Goal: Task Accomplishment & Management: Manage account settings

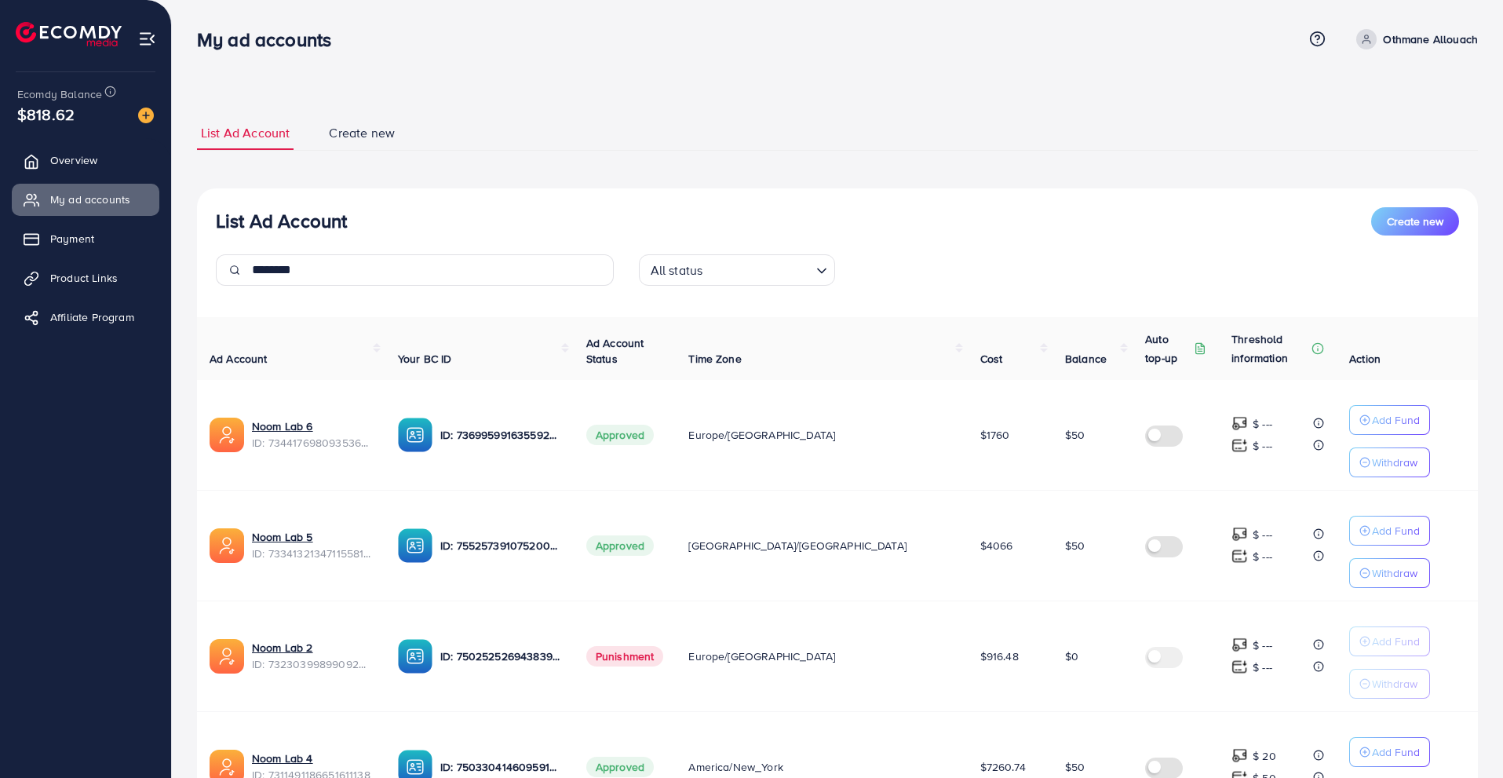
scroll to position [235, 0]
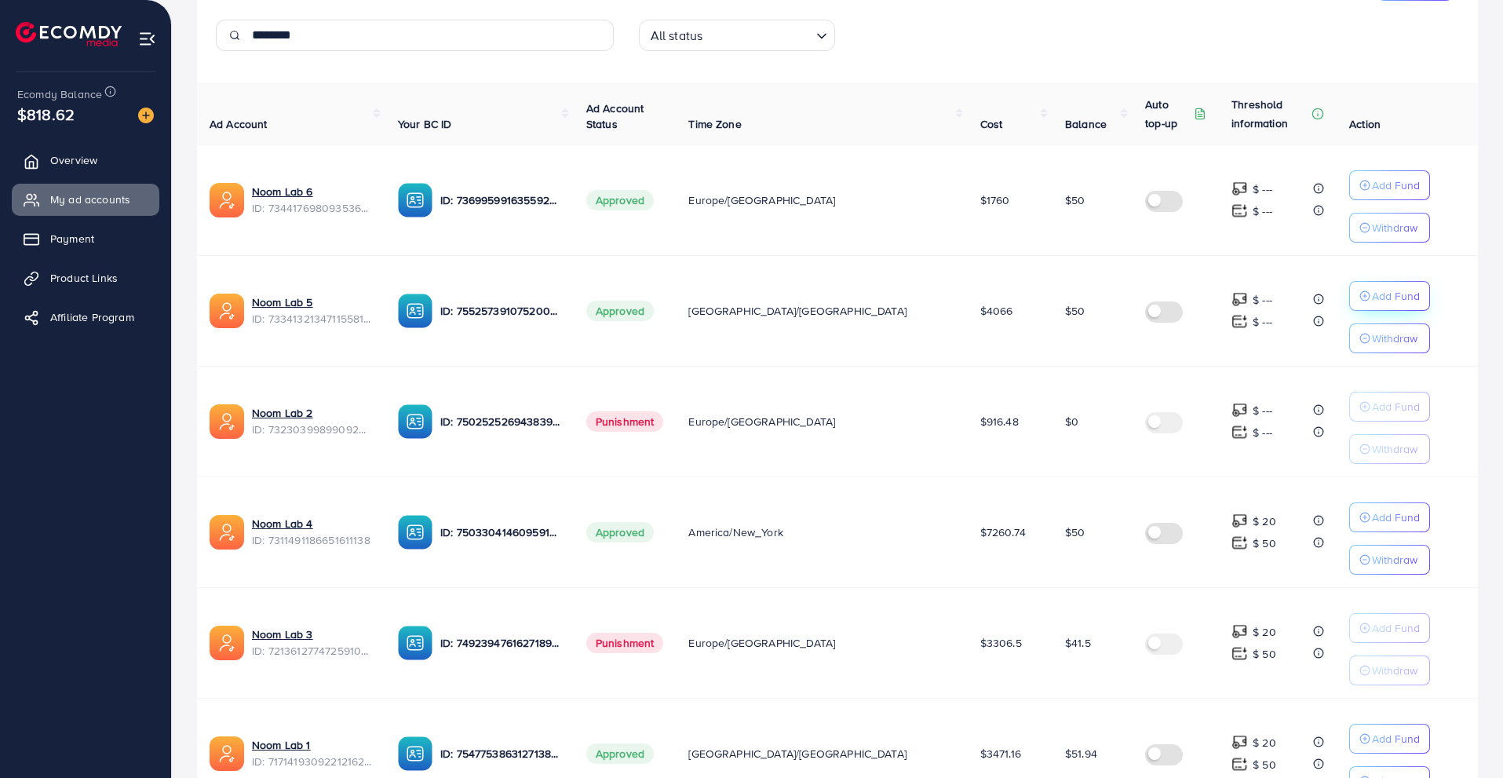
click at [1372, 291] on p "Add Fund" at bounding box center [1396, 296] width 48 height 19
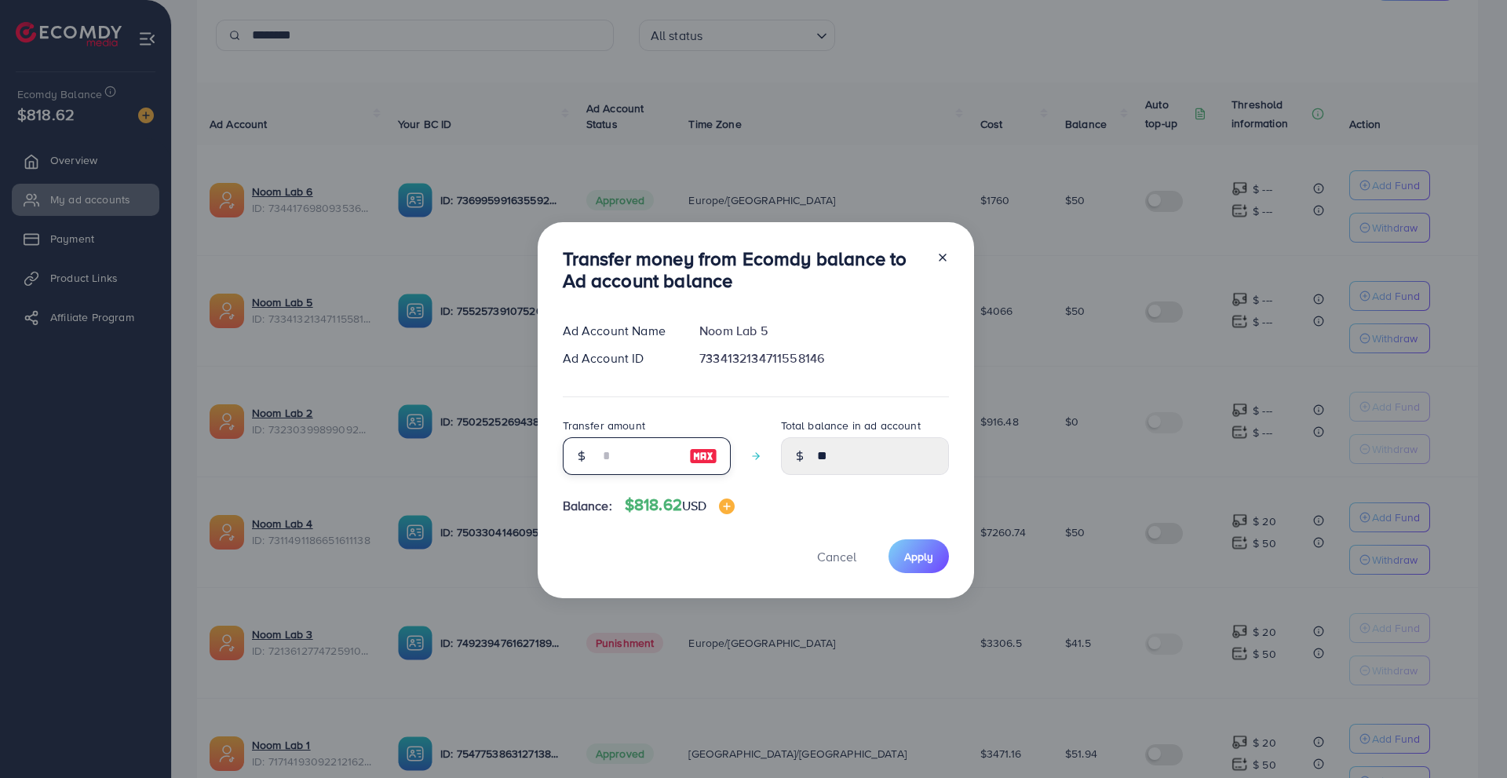
click at [663, 466] on input "number" at bounding box center [638, 456] width 79 height 38
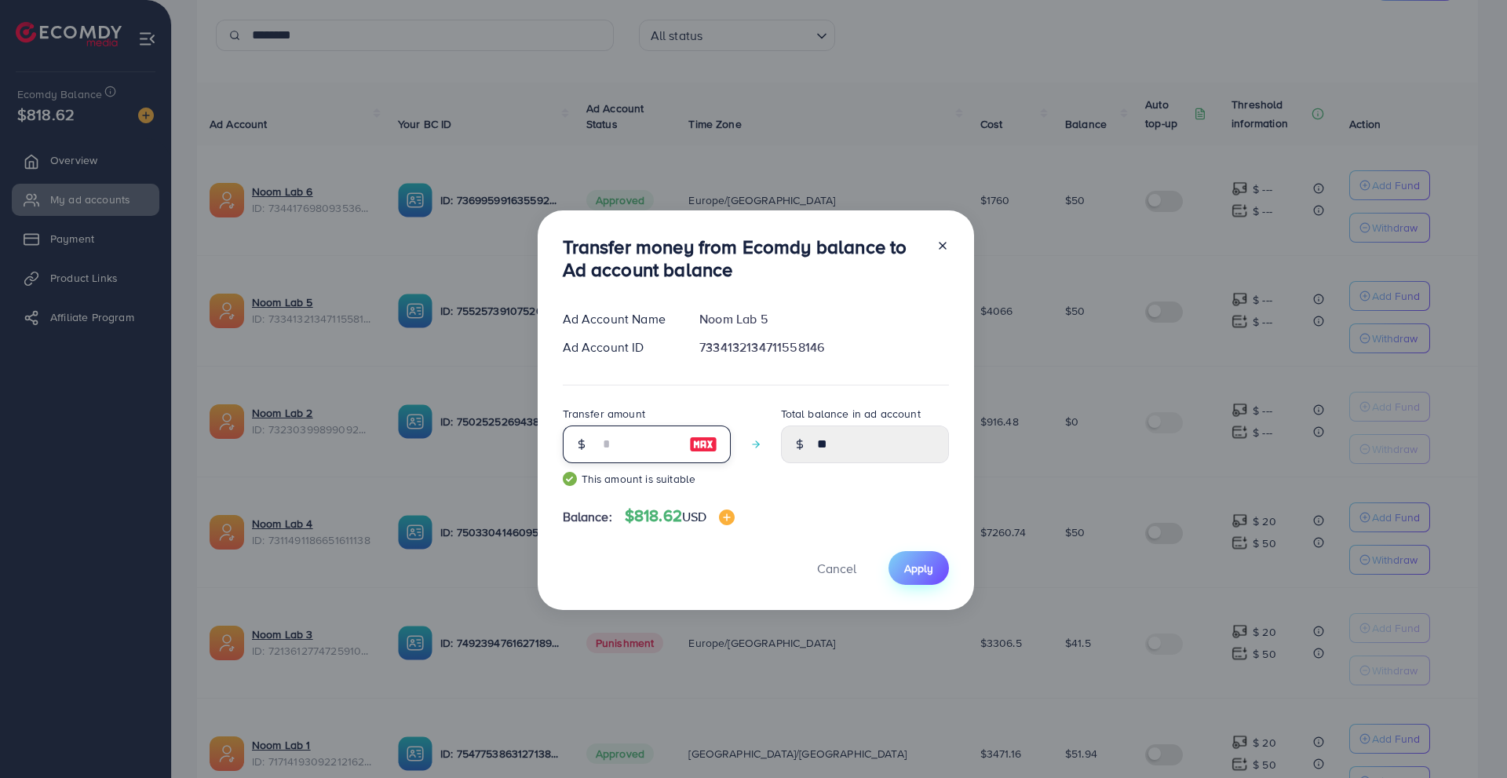
type input "**"
click at [900, 557] on button "Apply" at bounding box center [919, 568] width 60 height 34
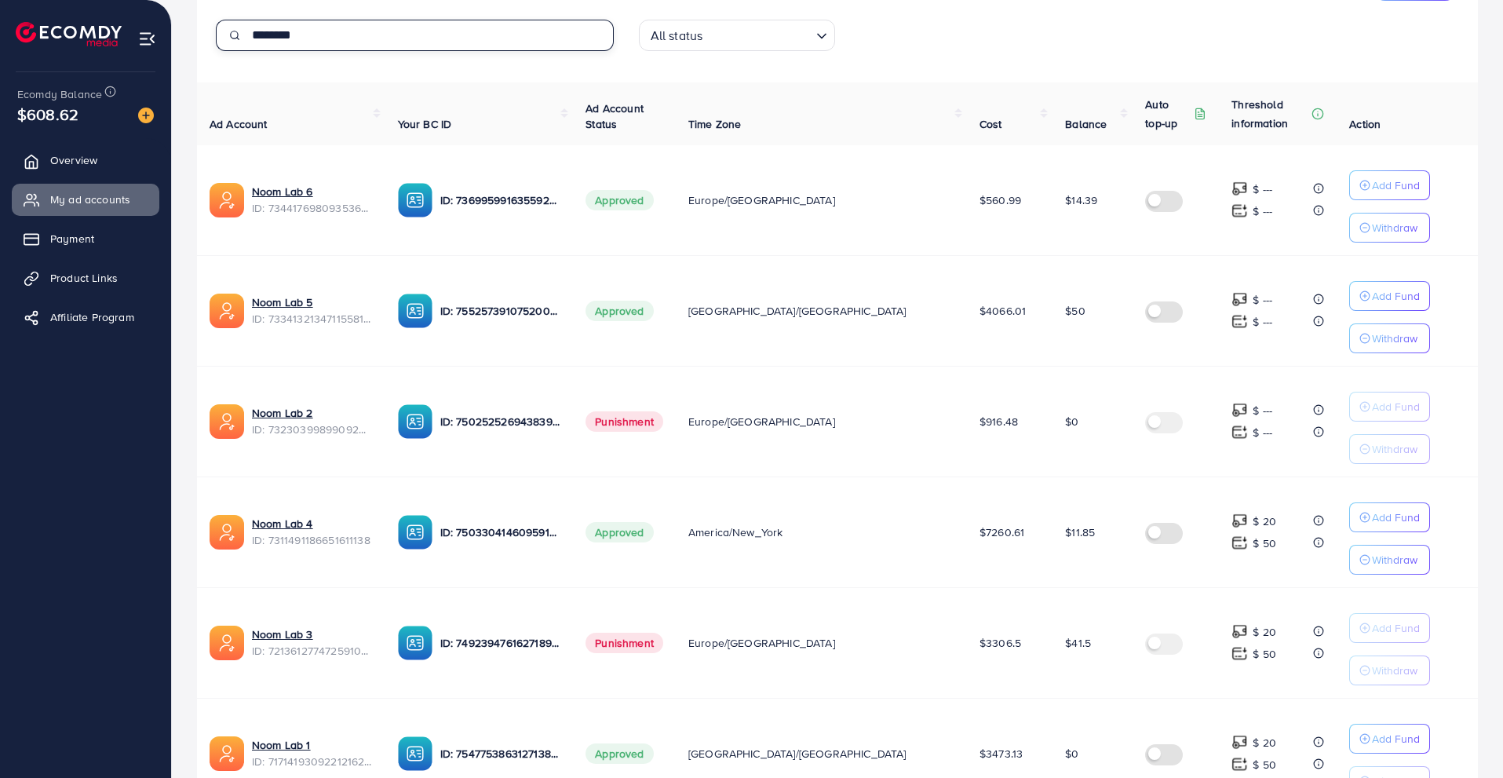
click at [467, 45] on input "********" at bounding box center [433, 35] width 362 height 31
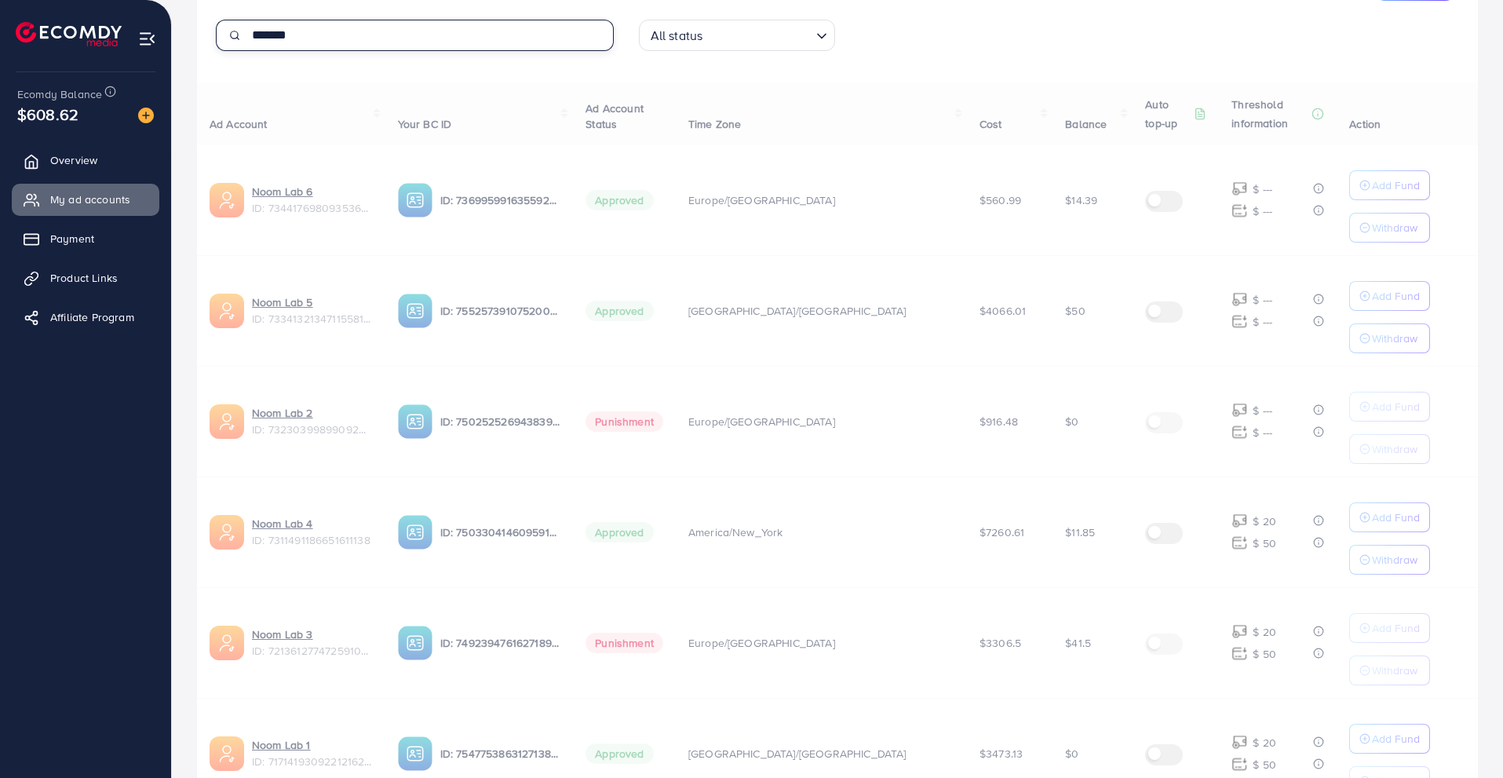
type input "********"
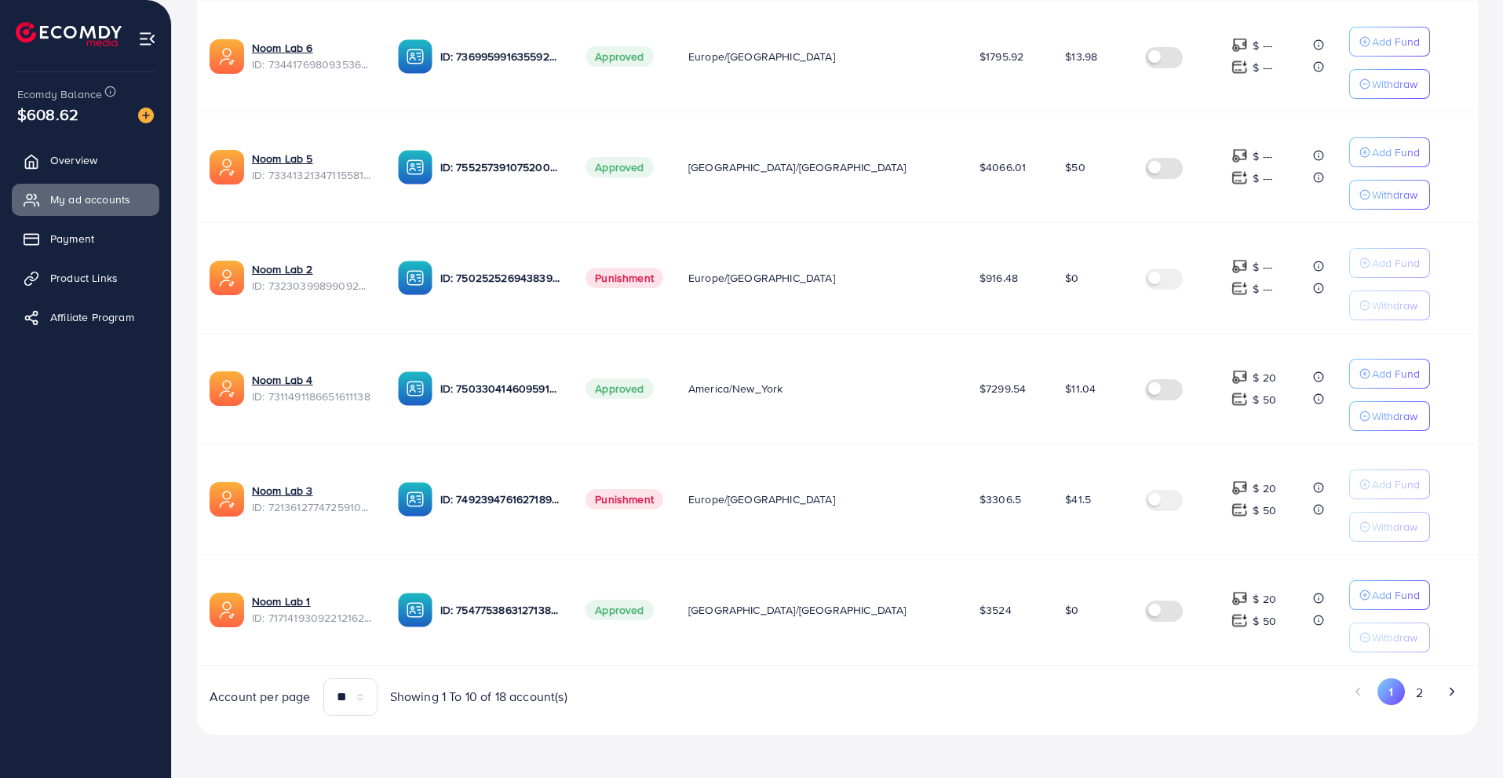
scroll to position [379, 0]
click at [1372, 590] on p "Add Fund" at bounding box center [1396, 594] width 48 height 19
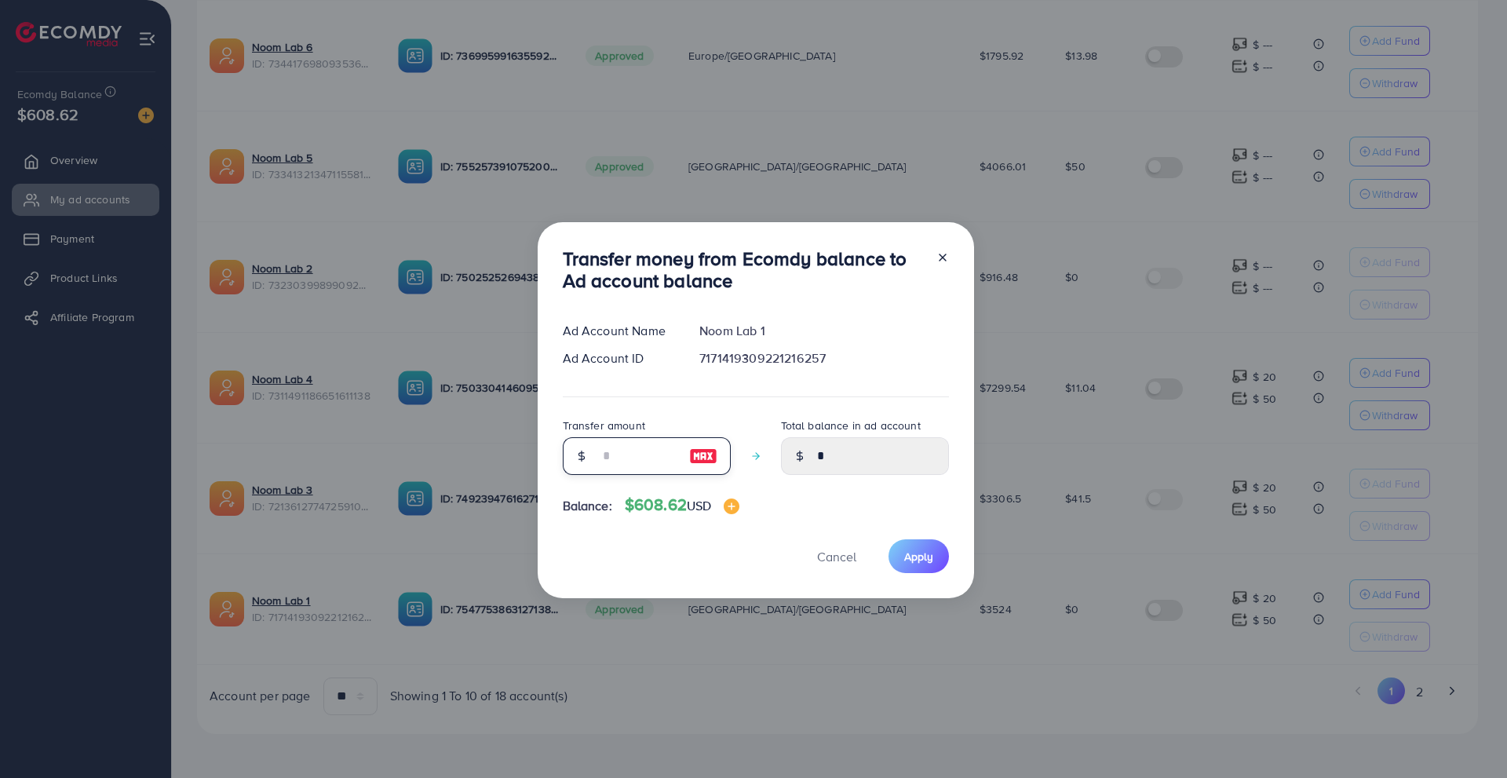
click at [644, 462] on input "number" at bounding box center [638, 456] width 79 height 38
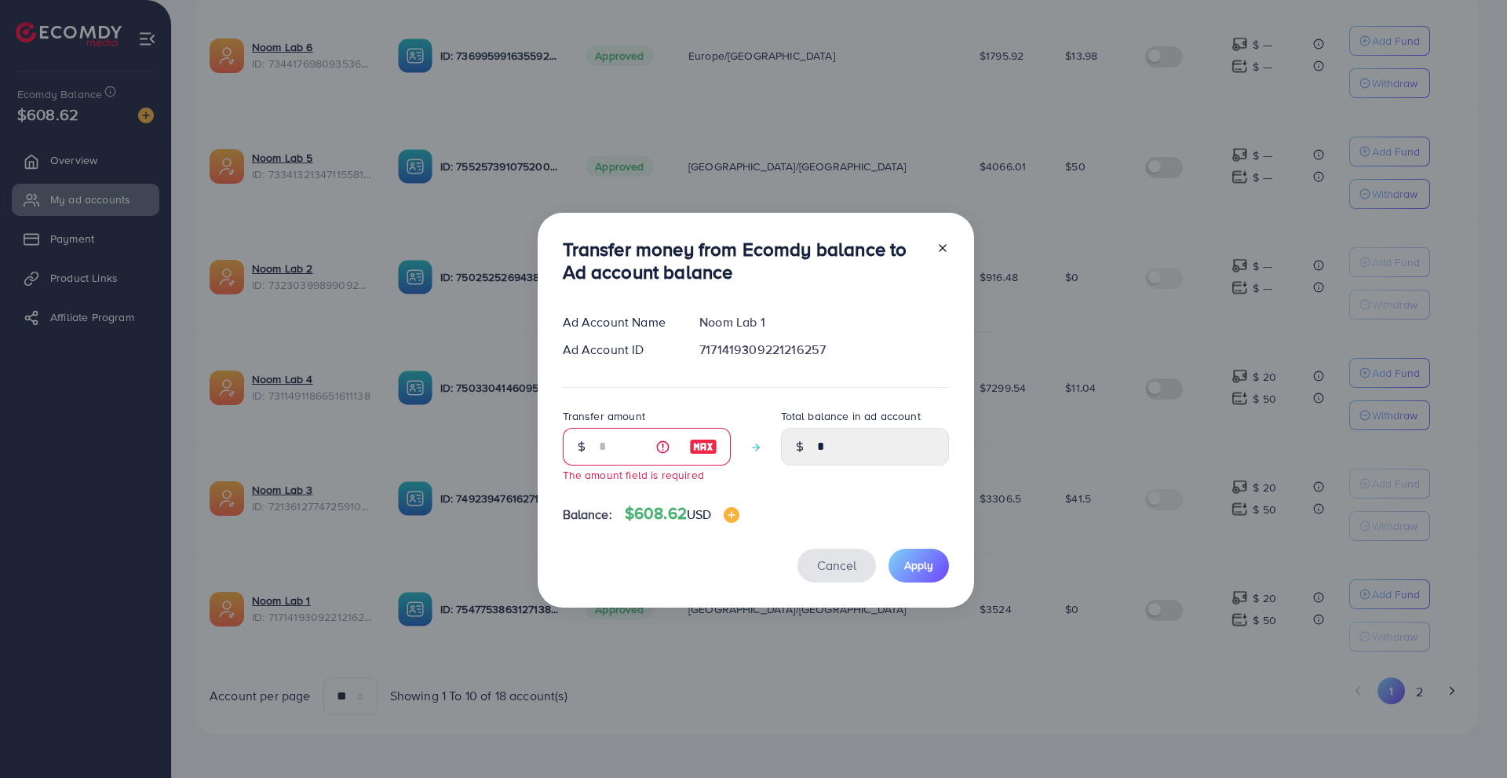
click at [833, 572] on span "Cancel" at bounding box center [836, 565] width 39 height 17
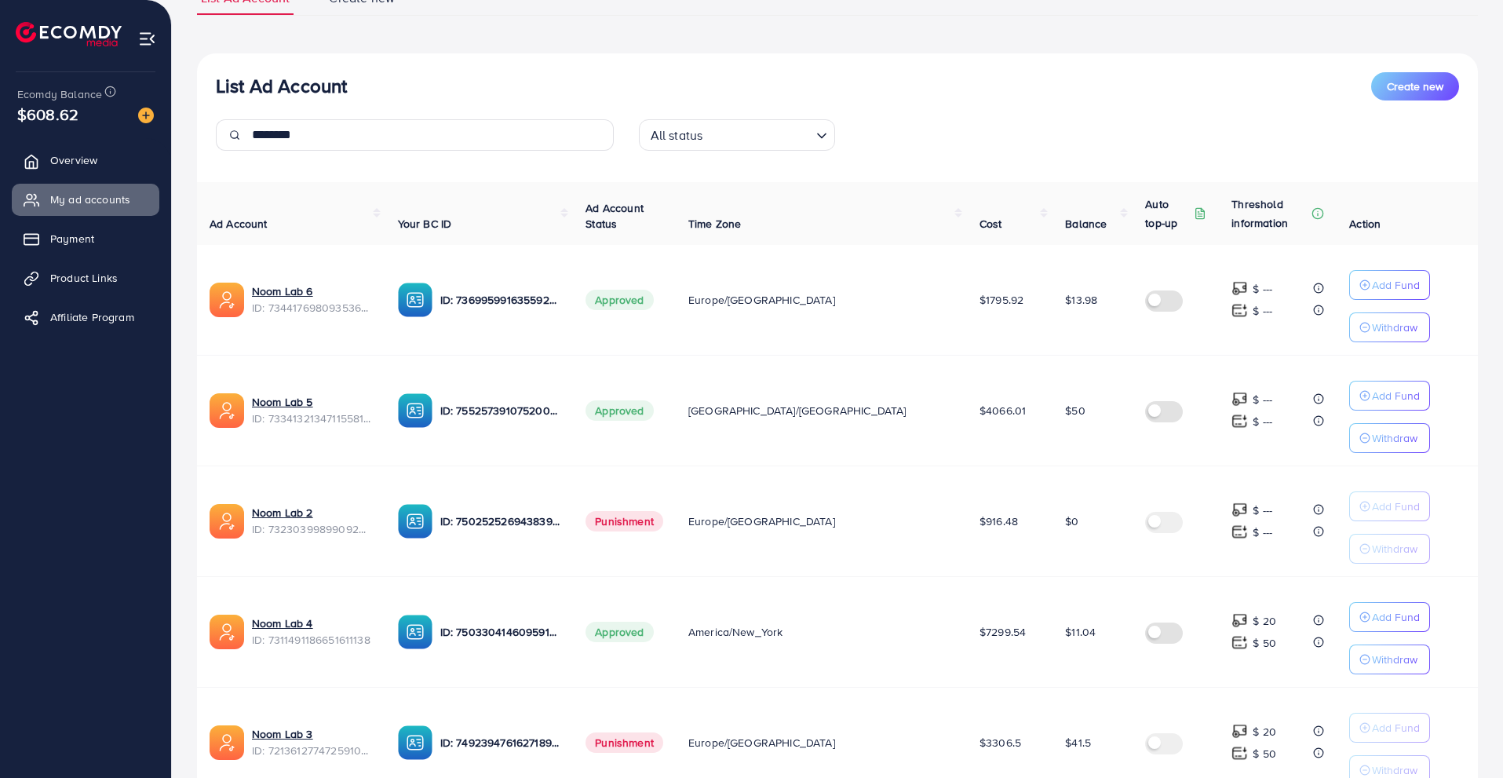
scroll to position [131, 0]
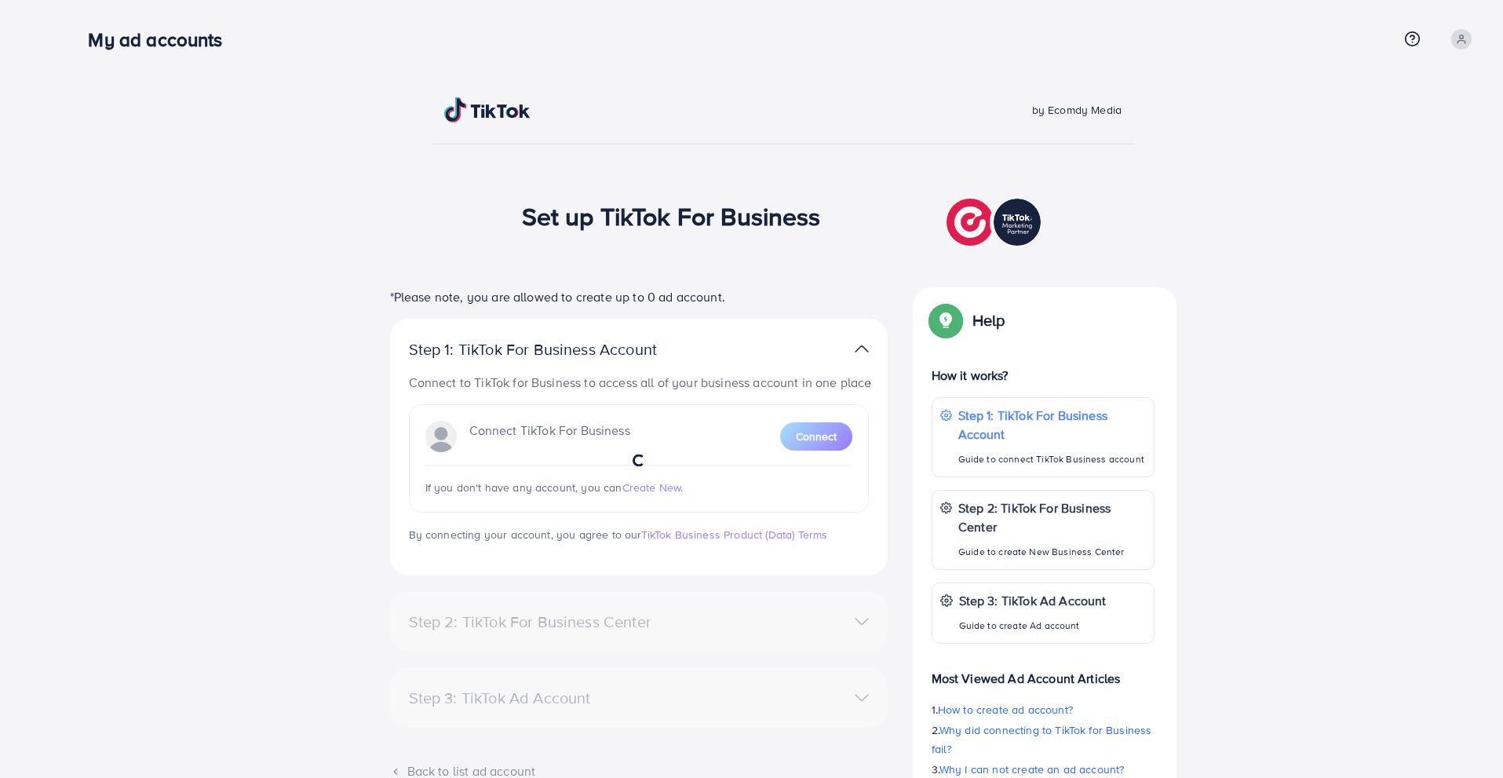
drag, startPoint x: 323, startPoint y: 48, endPoint x: 559, endPoint y: 202, distance: 282.0
click at [559, 202] on div "My ad accounts Help Center Contact Support Term and policy About Us Profile Log…" at bounding box center [751, 442] width 1503 height 884
click at [543, 130] on div "by Ecomdy Media" at bounding box center [783, 120] width 703 height 47
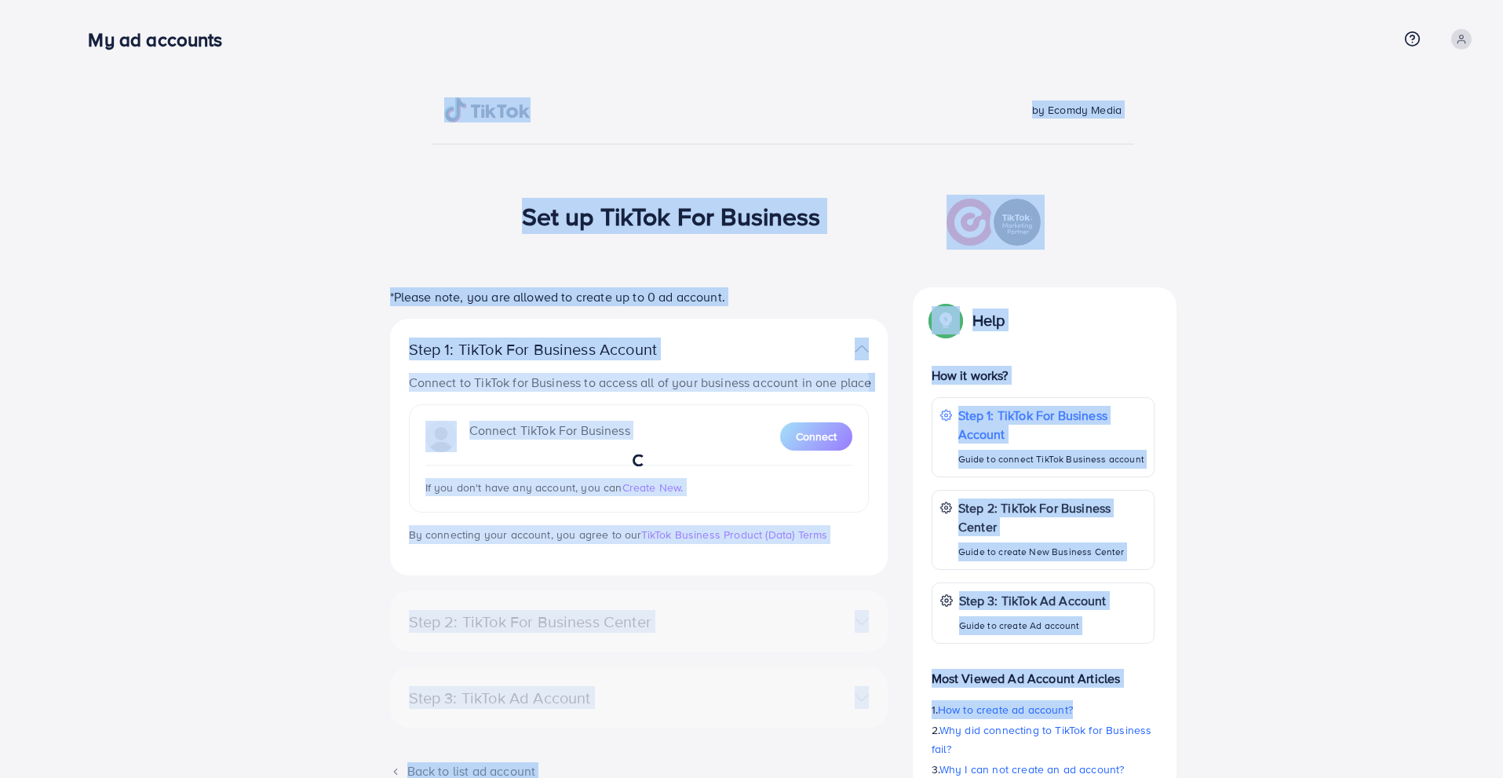
drag, startPoint x: 429, startPoint y: 75, endPoint x: 1428, endPoint y: 703, distance: 1179.6
click at [1428, 703] on div "by Ecomdy Media Set up TikTok For Business *Please note, you are allowed to cre…" at bounding box center [783, 442] width 1441 height 884
click at [1301, 573] on div "*Please note, you are allowed to create up to 0 ad account. Step 1: TikTok For …" at bounding box center [784, 573] width 1156 height 572
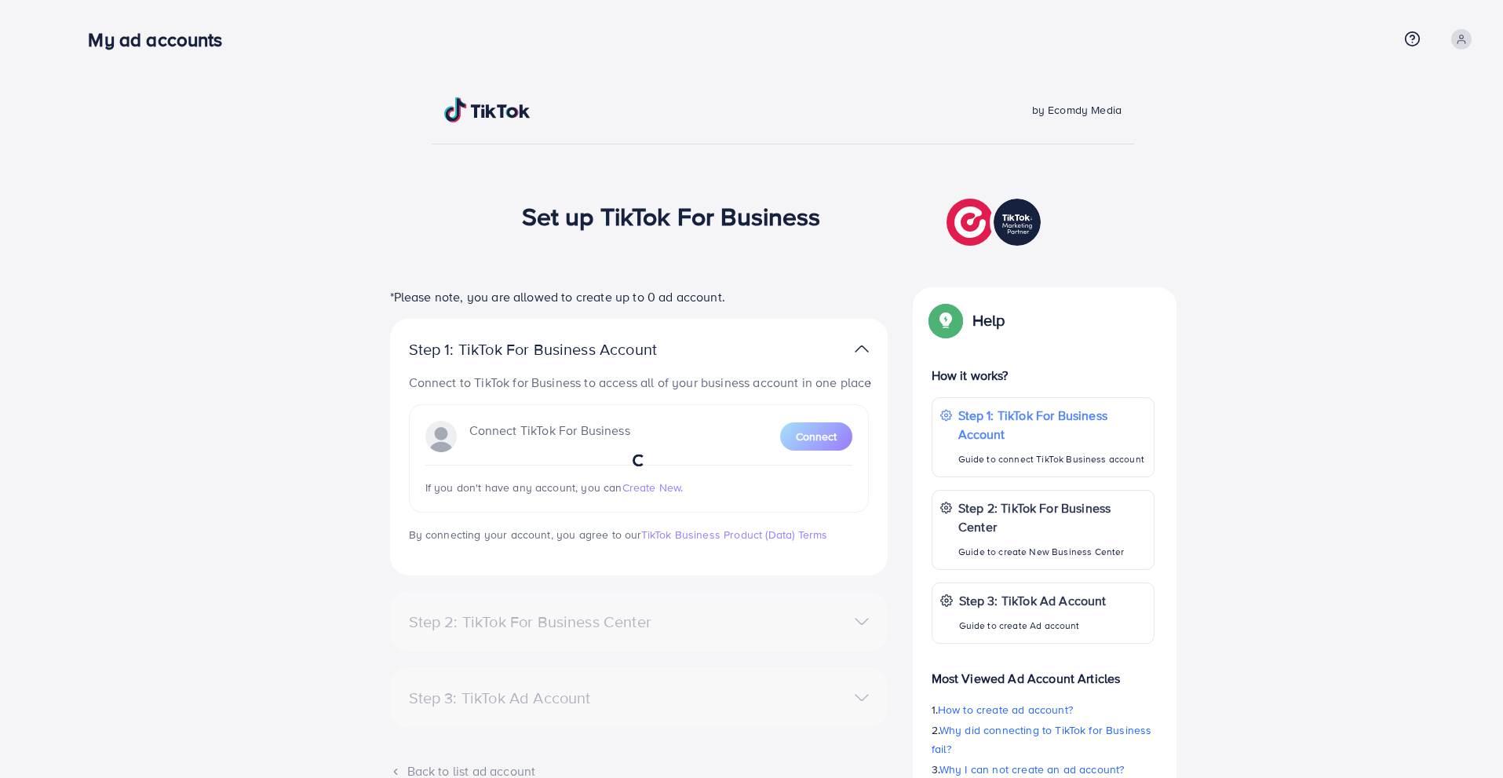
scroll to position [106, 0]
